Goal: Task Accomplishment & Management: Use online tool/utility

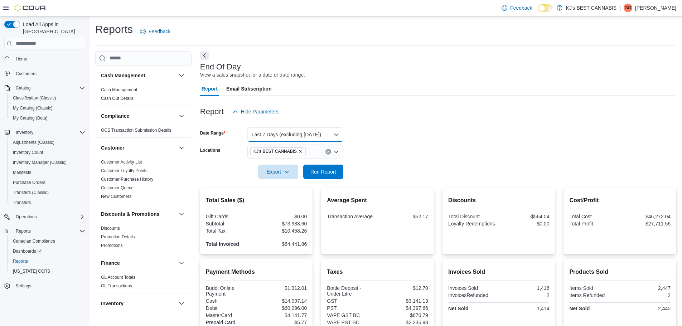
click at [296, 136] on button "Last 7 Days (excluding [DATE])" at bounding box center [295, 134] width 96 height 14
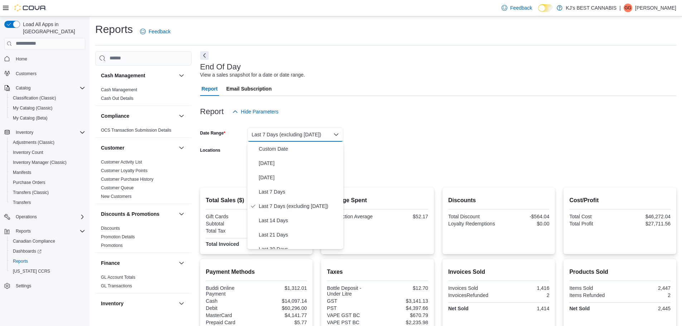
click at [418, 144] on form "Date Range Last 7 Days (excluding [DATE]) Locations KJ's BEST CANNABIS Export R…" at bounding box center [438, 149] width 476 height 60
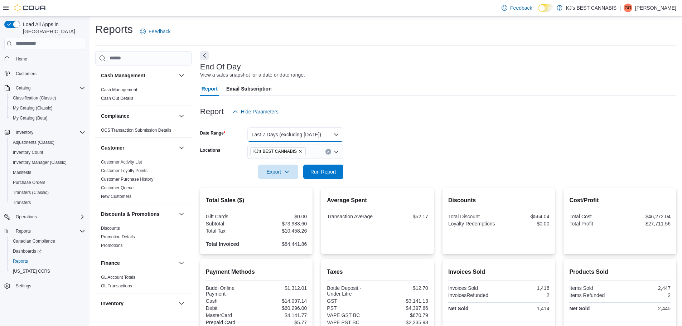
click at [304, 137] on button "Last 7 Days (excluding [DATE])" at bounding box center [295, 134] width 96 height 14
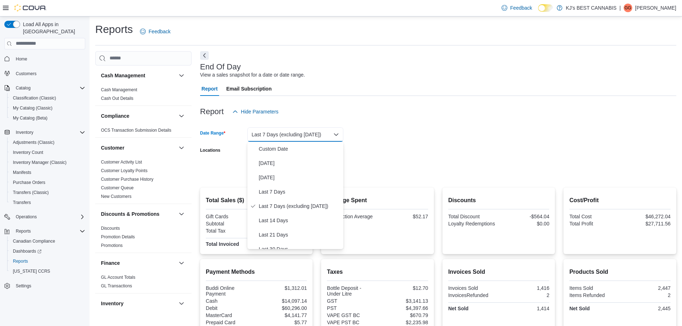
click at [478, 115] on div "Report Hide Parameters" at bounding box center [438, 111] width 476 height 14
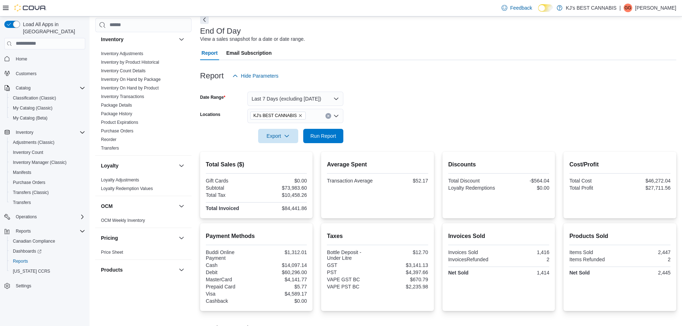
scroll to position [195, 0]
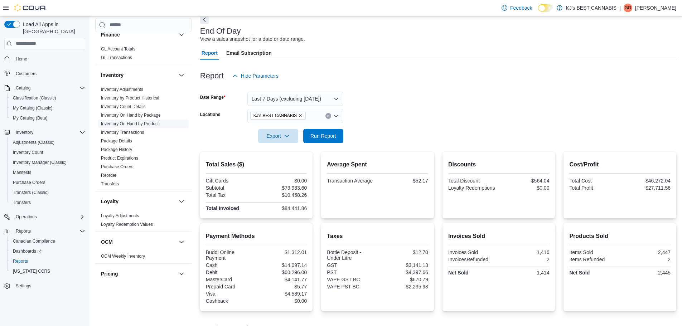
click at [141, 121] on link "Inventory On Hand by Product" at bounding box center [130, 123] width 58 height 5
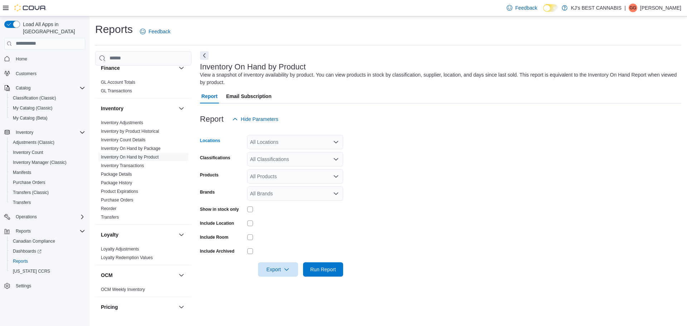
click at [277, 145] on div "All Locations" at bounding box center [295, 142] width 96 height 14
click at [280, 187] on span "Unit 212 – [GEOGRAPHIC_DATA]" at bounding box center [301, 185] width 76 height 7
click at [351, 212] on form "Locations Unit 212 – [GEOGRAPHIC_DATA]. Selected. Unit 212 – [GEOGRAPHIC_DATA].…" at bounding box center [440, 201] width 481 height 150
click at [315, 274] on span "Run Report" at bounding box center [322, 269] width 31 height 14
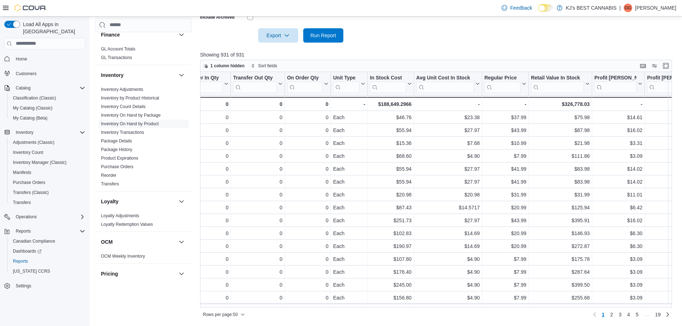
scroll to position [0, 440]
